Goal: Task Accomplishment & Management: Manage account settings

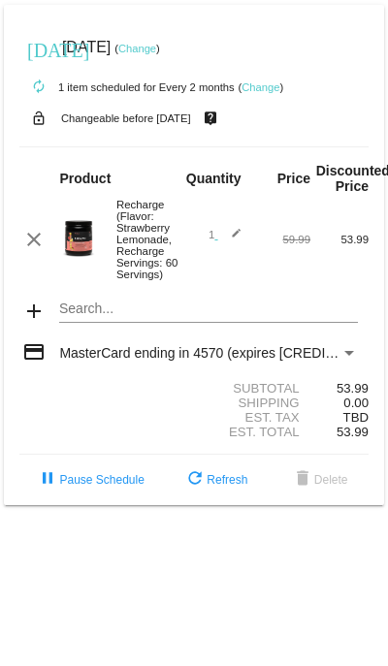
click at [170, 16] on mat-card "[DATE] [DATE] ( Change ) autorenew 1 item scheduled for Every 2 months ( Change…" at bounding box center [194, 255] width 380 height 501
click at [156, 49] on link "Change" at bounding box center [137, 49] width 38 height 12
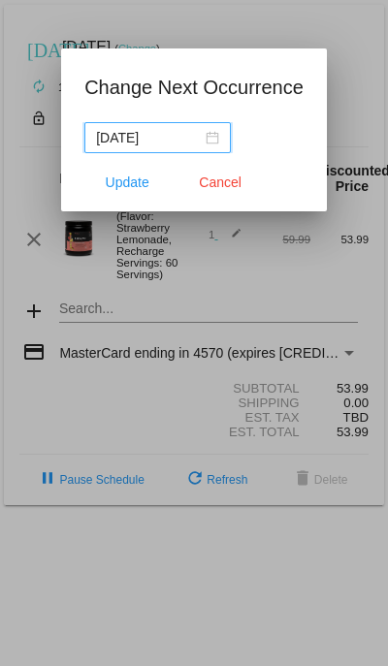
click at [195, 137] on div "[DATE]" at bounding box center [157, 137] width 123 height 21
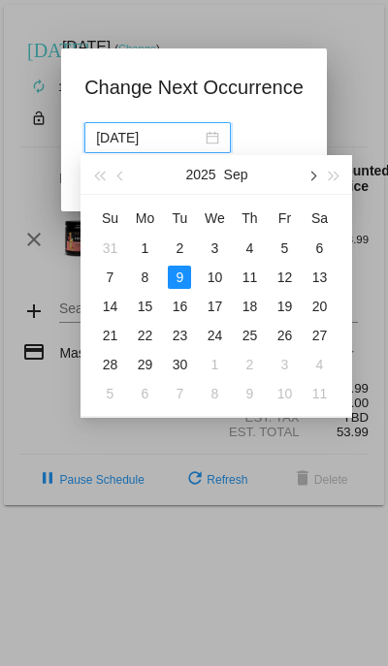
click at [316, 178] on button "button" at bounding box center [312, 174] width 21 height 39
click at [250, 280] on div "9" at bounding box center [249, 277] width 23 height 23
type input "[DATE]"
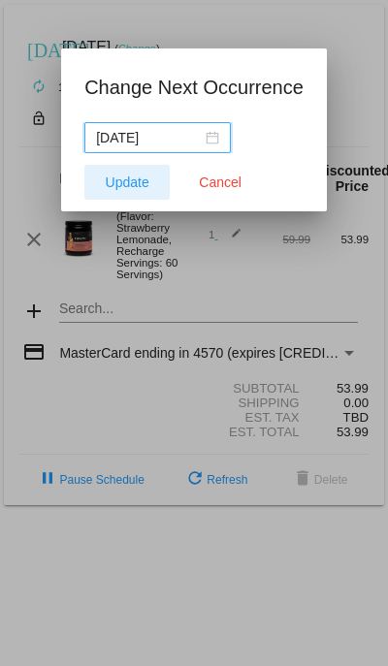
click at [138, 188] on span "Update" at bounding box center [128, 183] width 44 height 16
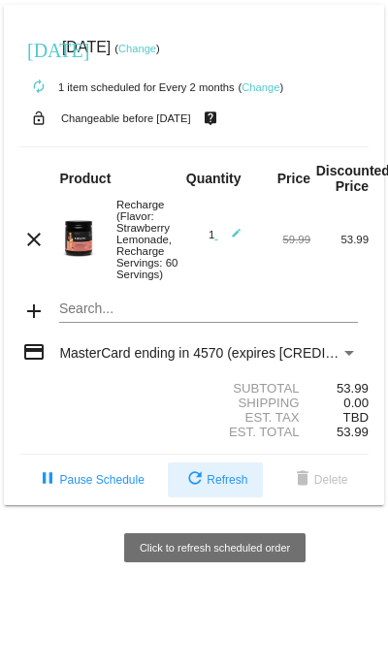
click at [235, 487] on span "refresh Refresh" at bounding box center [215, 480] width 64 height 14
